Goal: Find specific page/section: Find specific page/section

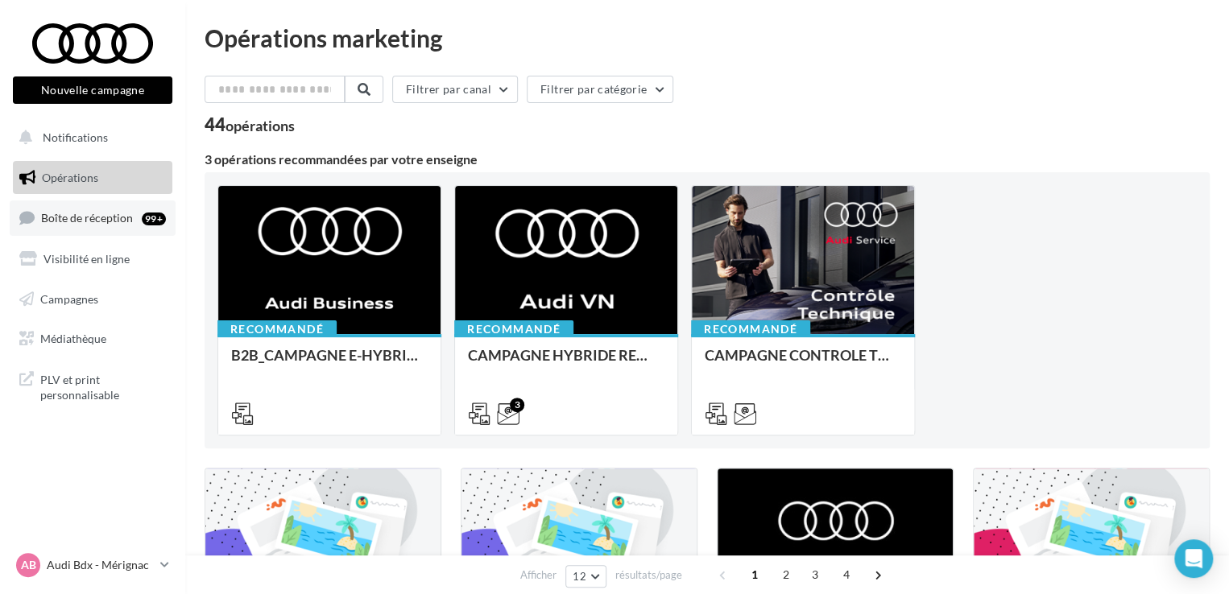
click at [122, 230] on link "Boîte de réception 99+" at bounding box center [93, 217] width 166 height 35
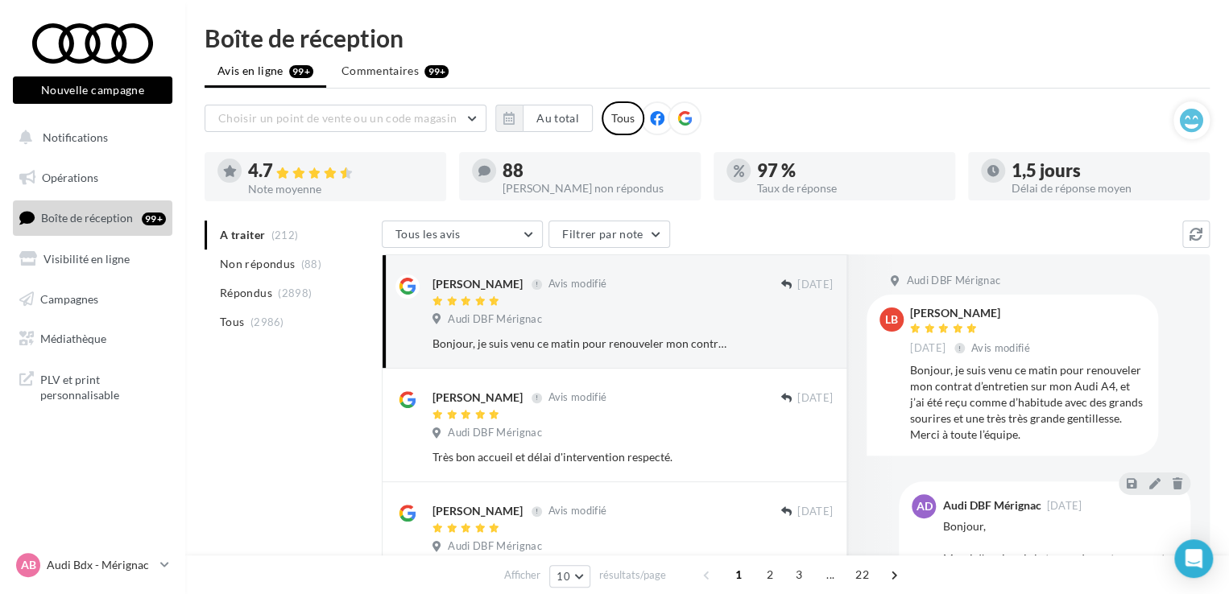
click at [679, 120] on icon at bounding box center [684, 118] width 14 height 14
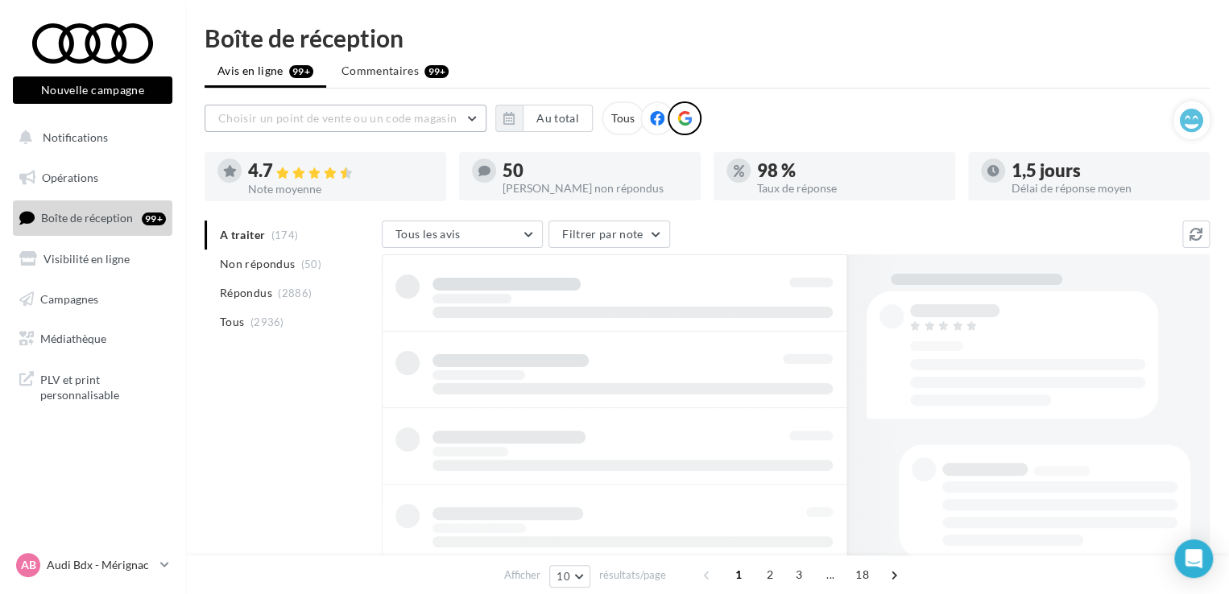
click at [448, 111] on span "Choisir un point de vente ou un code magasin" at bounding box center [337, 118] width 238 height 14
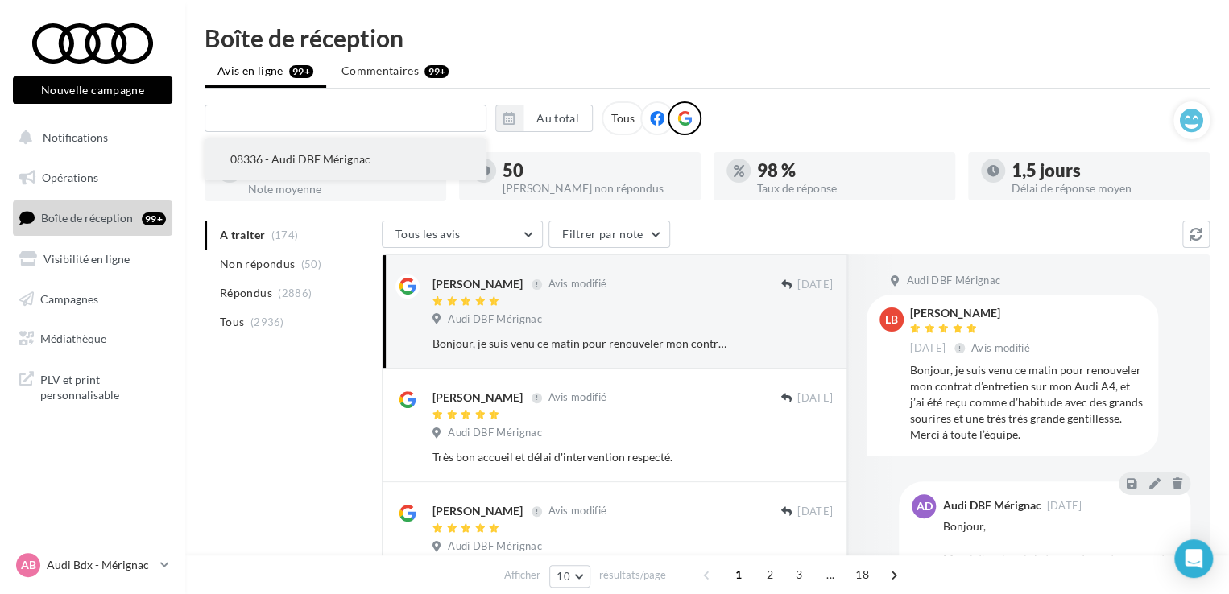
click at [360, 167] on button "08336 - Audi DBF Mérignac" at bounding box center [346, 159] width 282 height 42
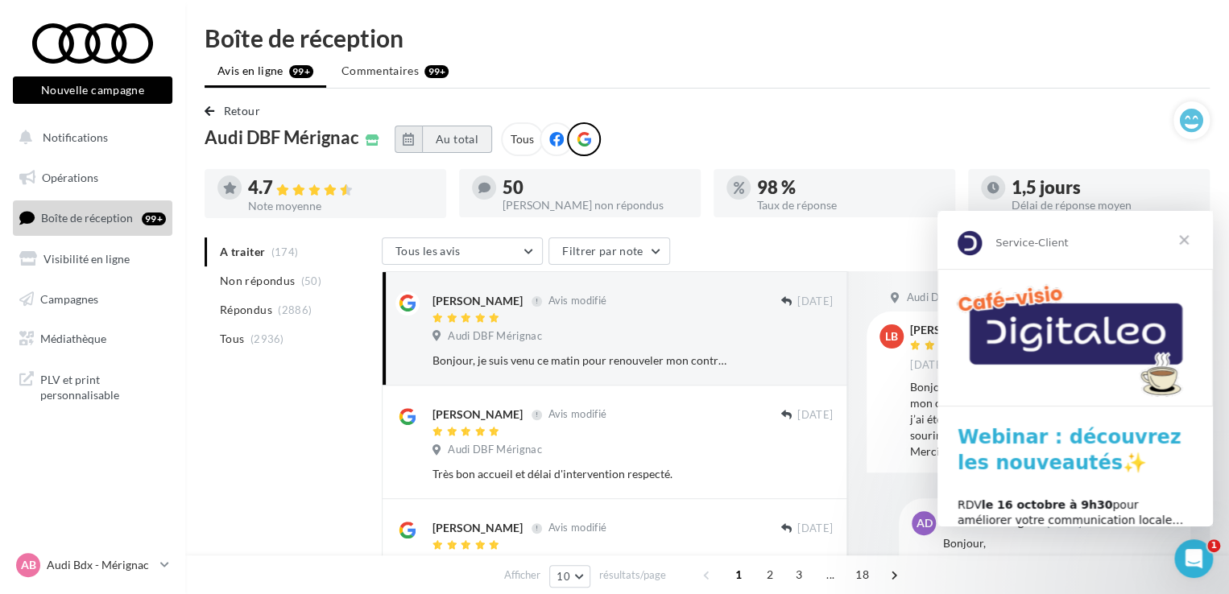
click at [451, 130] on button "Au total" at bounding box center [457, 139] width 70 height 27
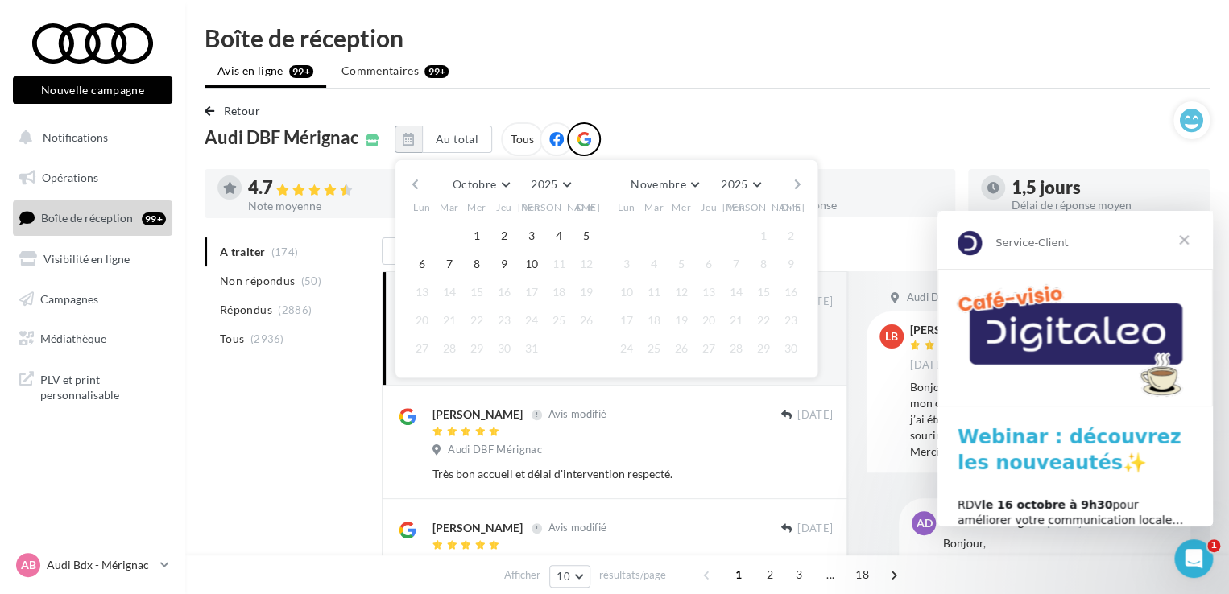
click at [408, 182] on button "button" at bounding box center [415, 184] width 14 height 23
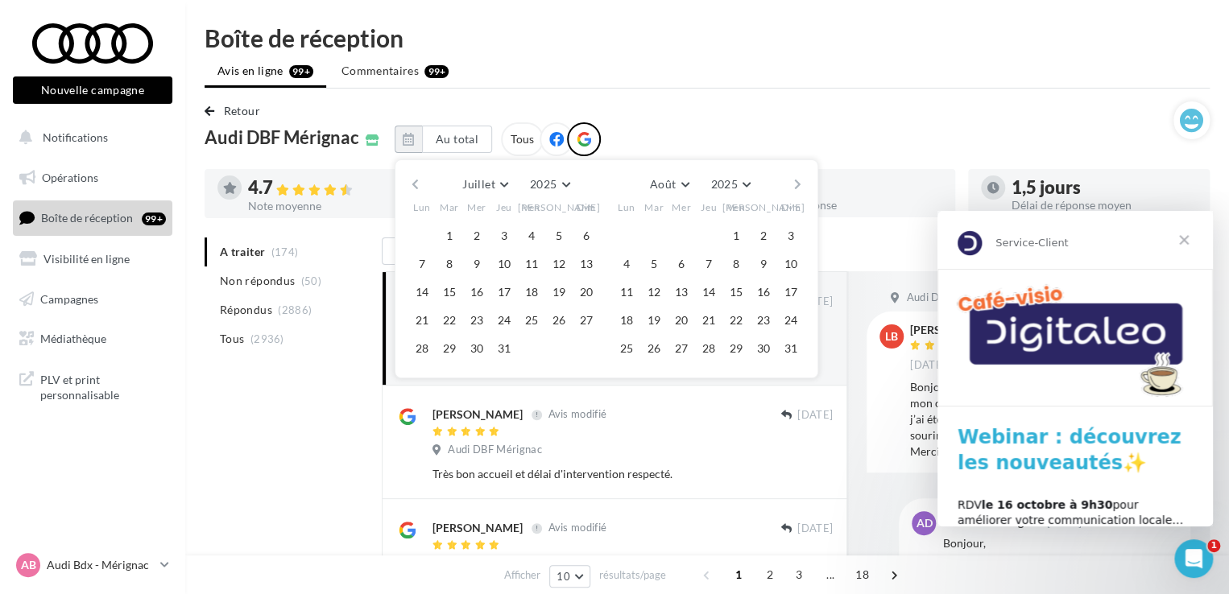
click at [408, 182] on button "button" at bounding box center [415, 184] width 14 height 23
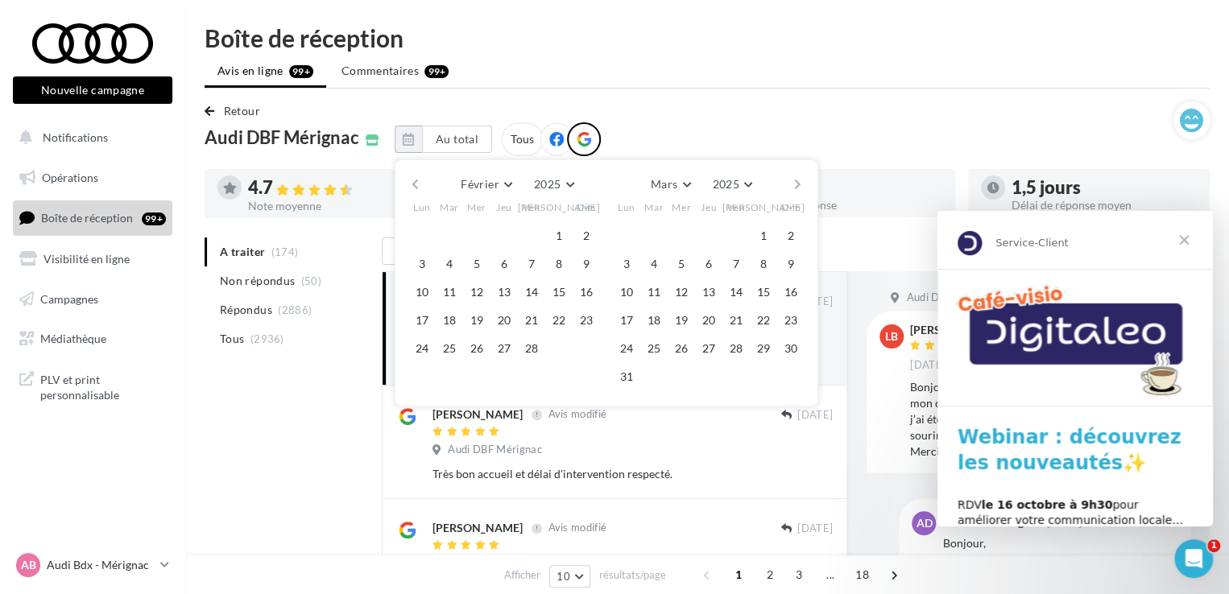
click at [411, 184] on button "button" at bounding box center [415, 184] width 14 height 23
click at [467, 234] on button "1" at bounding box center [477, 236] width 24 height 24
click at [799, 183] on button "button" at bounding box center [798, 184] width 14 height 23
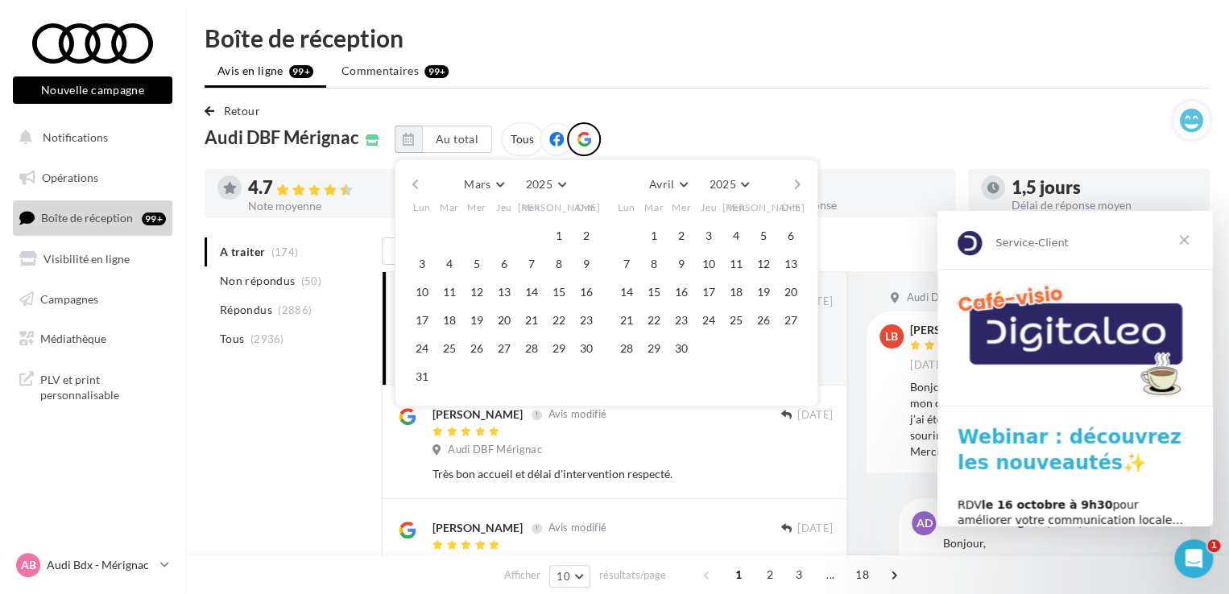
click at [799, 183] on button "button" at bounding box center [798, 184] width 14 height 23
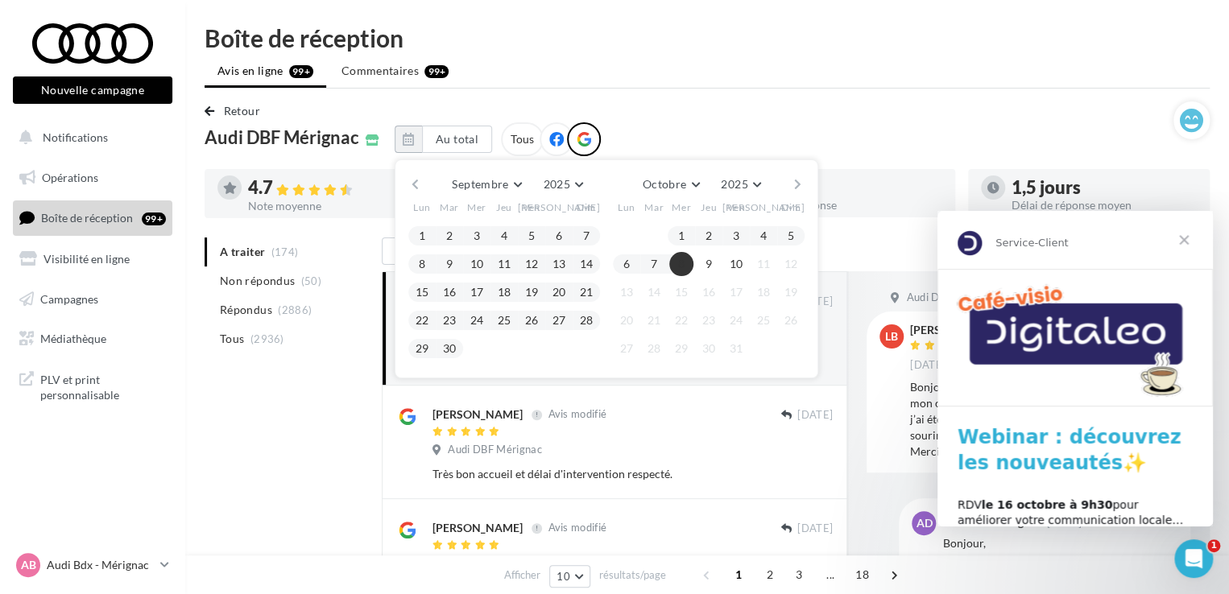
click at [678, 258] on button "8" at bounding box center [681, 264] width 24 height 24
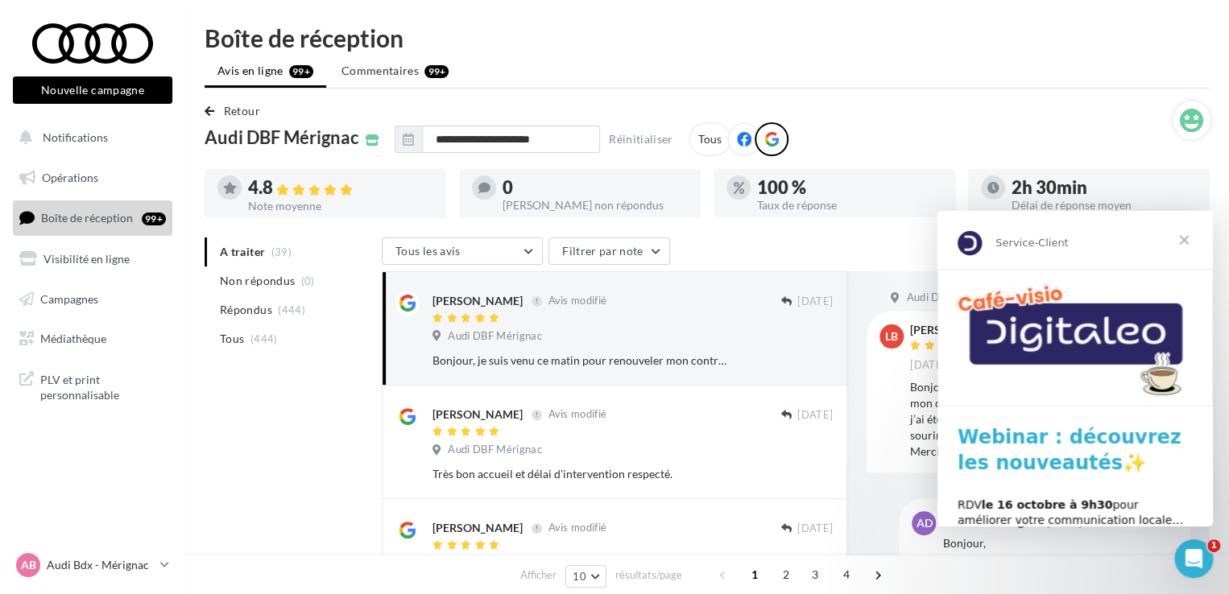
click at [1181, 238] on span "Fermer" at bounding box center [1184, 240] width 58 height 58
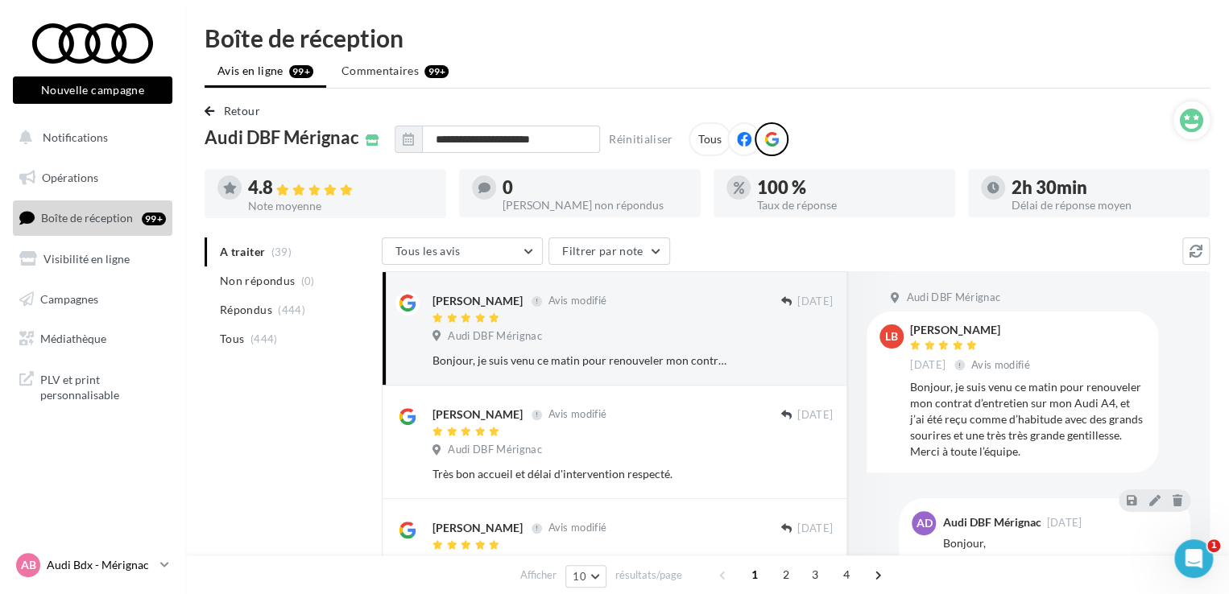
click at [135, 572] on p "Audi Bdx - Mérignac" at bounding box center [100, 565] width 107 height 16
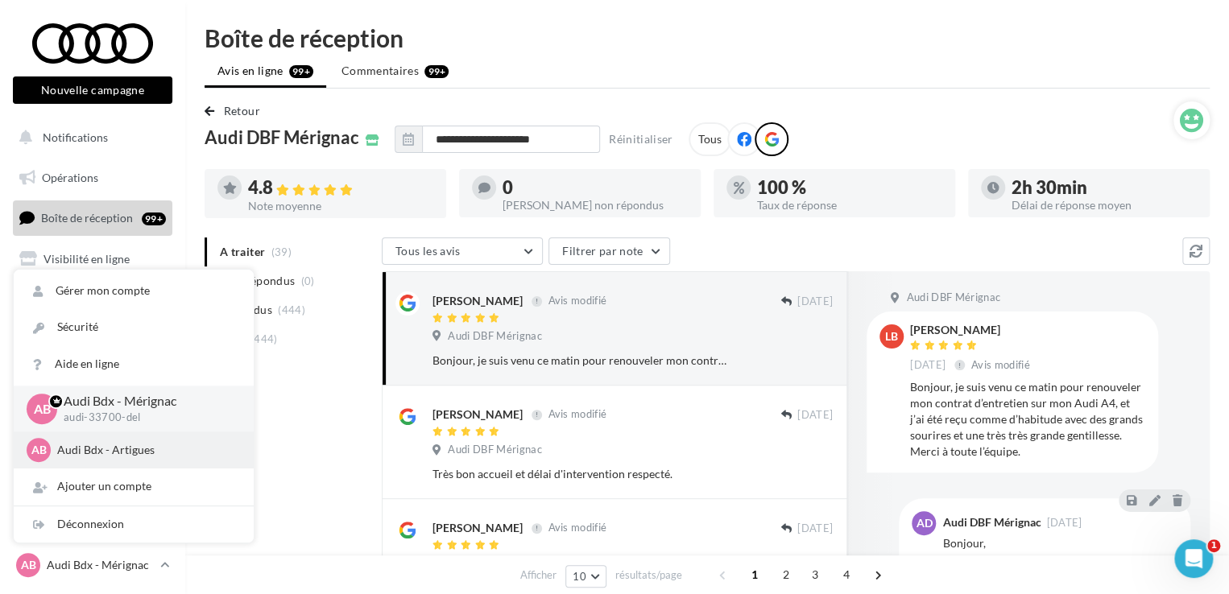
click at [126, 452] on p "Audi Bdx - Artigues" at bounding box center [145, 450] width 177 height 16
